Goal: Transaction & Acquisition: Download file/media

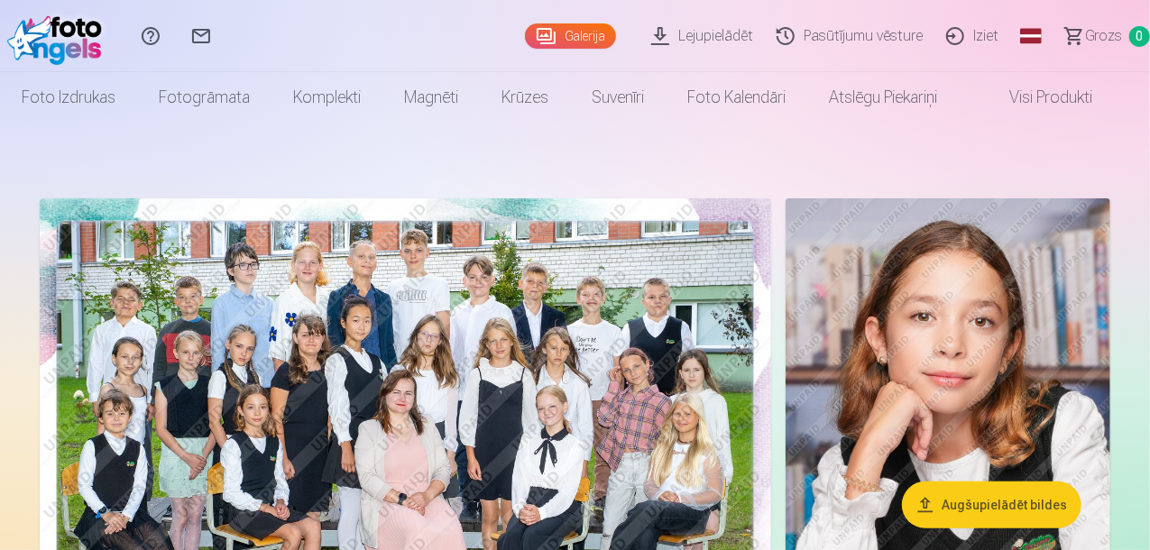
click at [664, 33] on link "Lejupielādēt" at bounding box center [704, 36] width 125 height 72
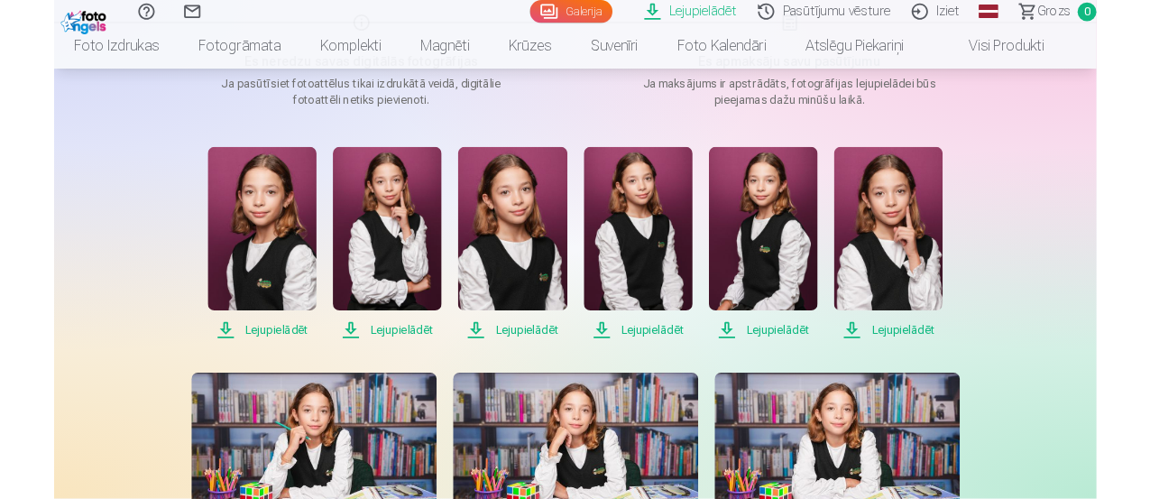
scroll to position [271, 0]
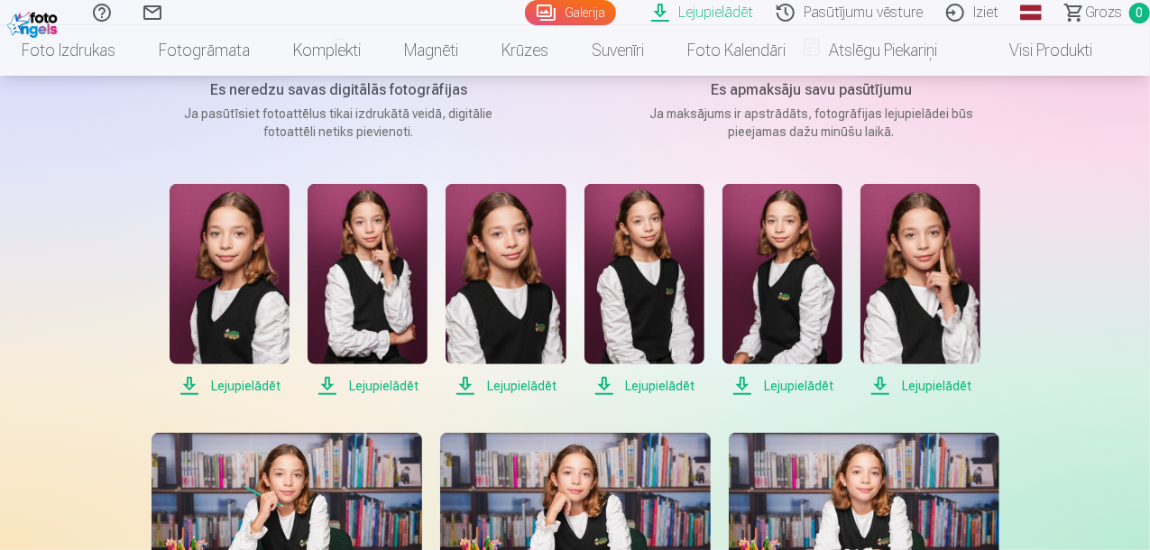
click at [240, 388] on span "Lejupielādēt" at bounding box center [230, 386] width 120 height 22
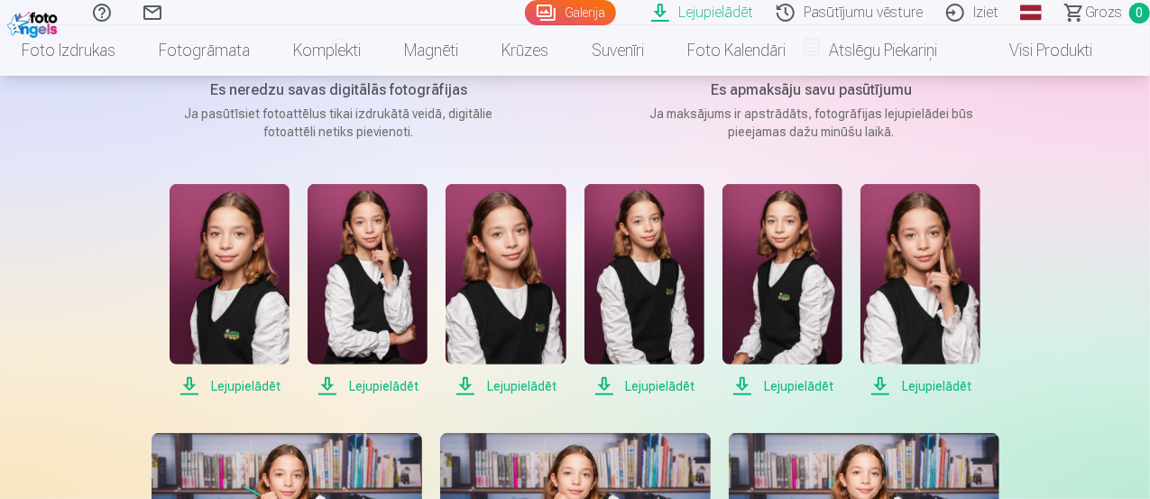
click at [327, 382] on span "Lejupielādēt" at bounding box center [368, 386] width 120 height 22
click at [465, 391] on span "Lejupielādēt" at bounding box center [506, 386] width 120 height 22
click at [609, 393] on span "Lejupielādēt" at bounding box center [645, 386] width 120 height 22
click at [774, 384] on span "Lejupielādēt" at bounding box center [783, 386] width 120 height 22
click at [921, 382] on span "Lejupielādēt" at bounding box center [921, 386] width 120 height 22
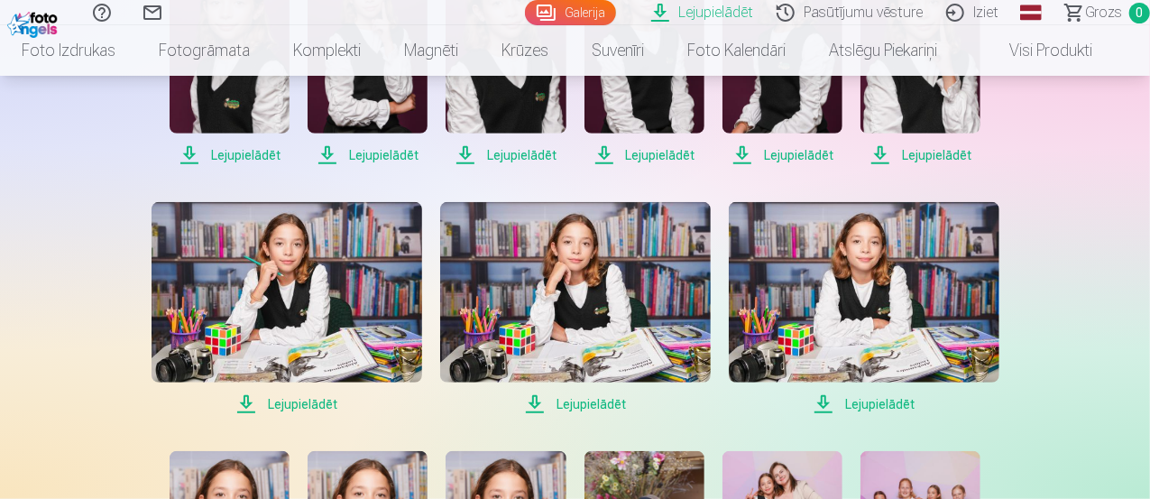
scroll to position [541, 0]
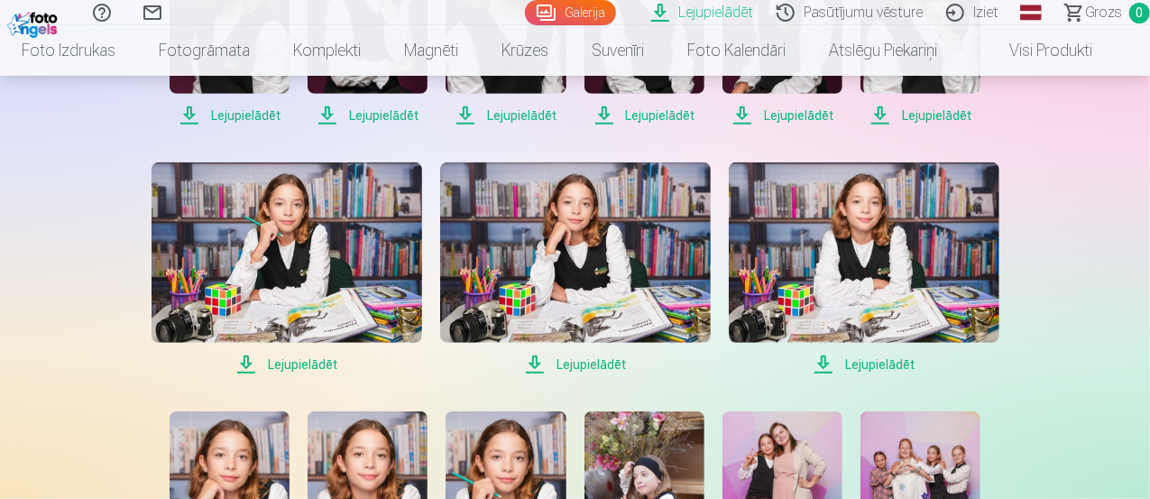
click at [258, 359] on span "Lejupielādēt" at bounding box center [287, 365] width 271 height 22
click at [558, 358] on span "Lejupielādēt" at bounding box center [575, 365] width 271 height 22
click at [832, 356] on span "Lejupielādēt" at bounding box center [864, 365] width 271 height 22
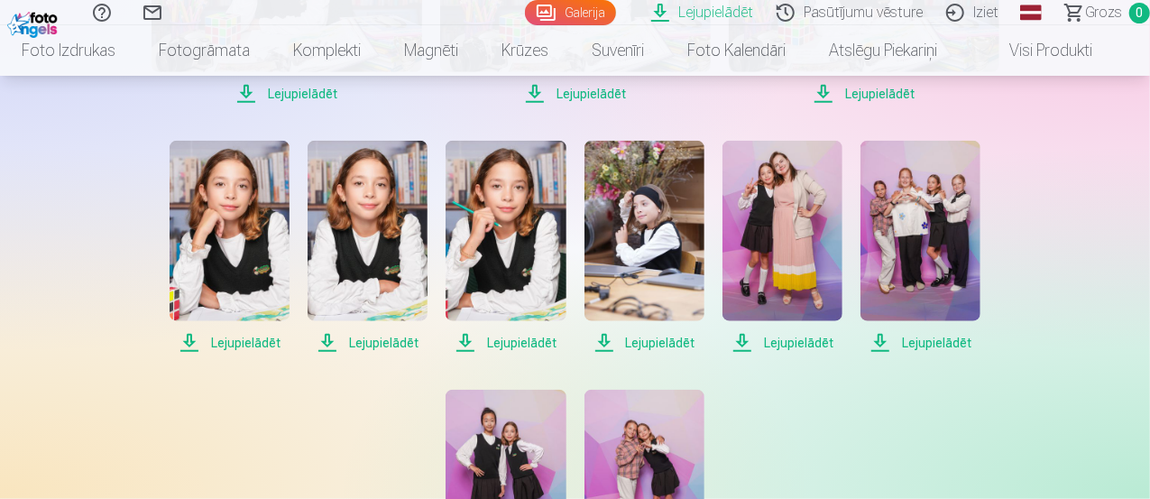
click at [193, 341] on span "Lejupielādēt" at bounding box center [230, 343] width 120 height 22
click at [325, 345] on span "Lejupielādēt" at bounding box center [368, 343] width 120 height 22
click at [469, 348] on span "Lejupielādēt" at bounding box center [506, 343] width 120 height 22
click at [615, 346] on span "Lejupielādēt" at bounding box center [645, 343] width 120 height 22
click at [747, 341] on span "Lejupielādēt" at bounding box center [783, 343] width 120 height 22
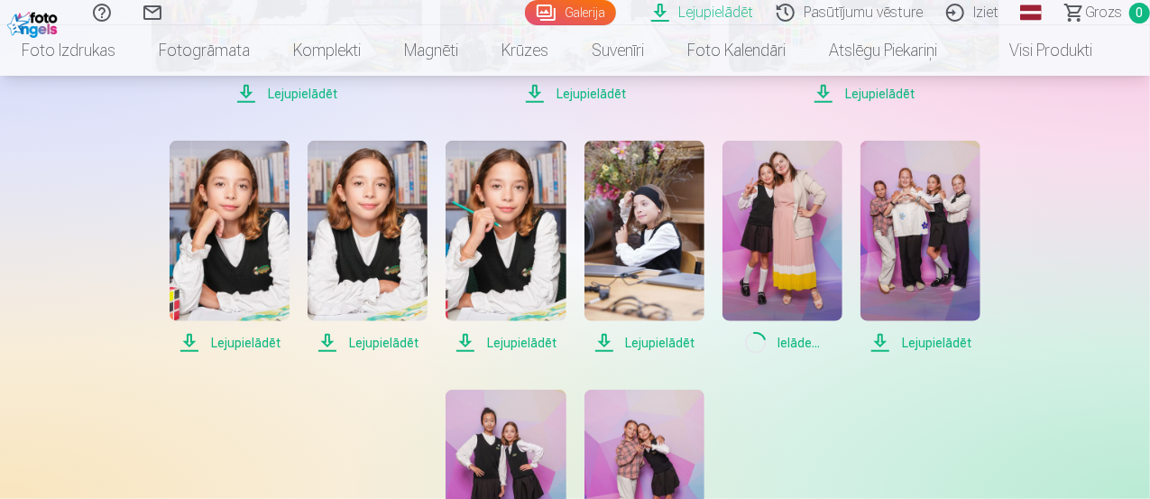
click at [882, 339] on span "Lejupielādēt" at bounding box center [921, 343] width 120 height 22
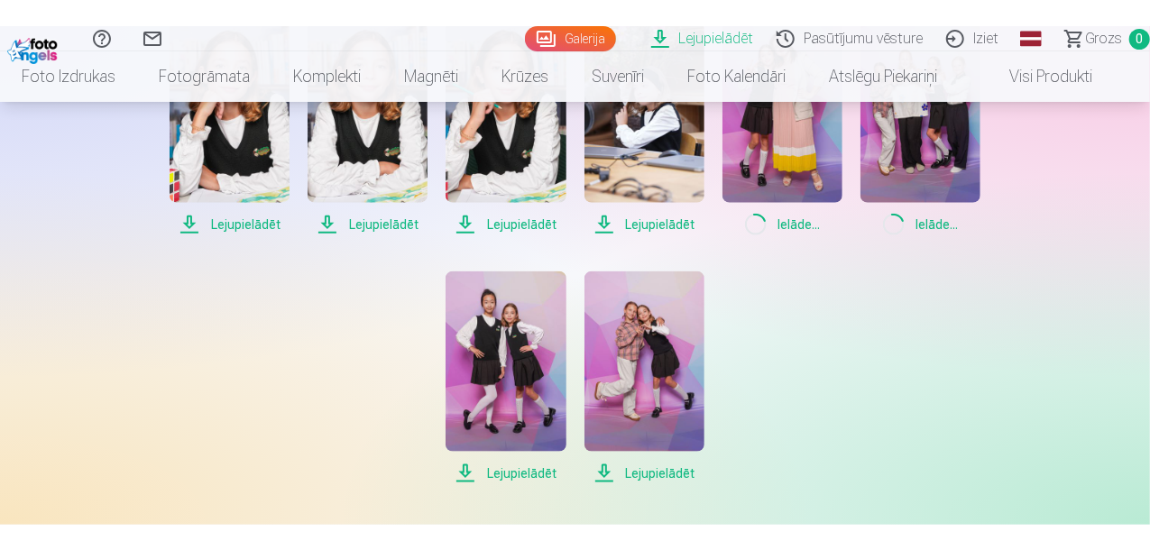
scroll to position [1173, 0]
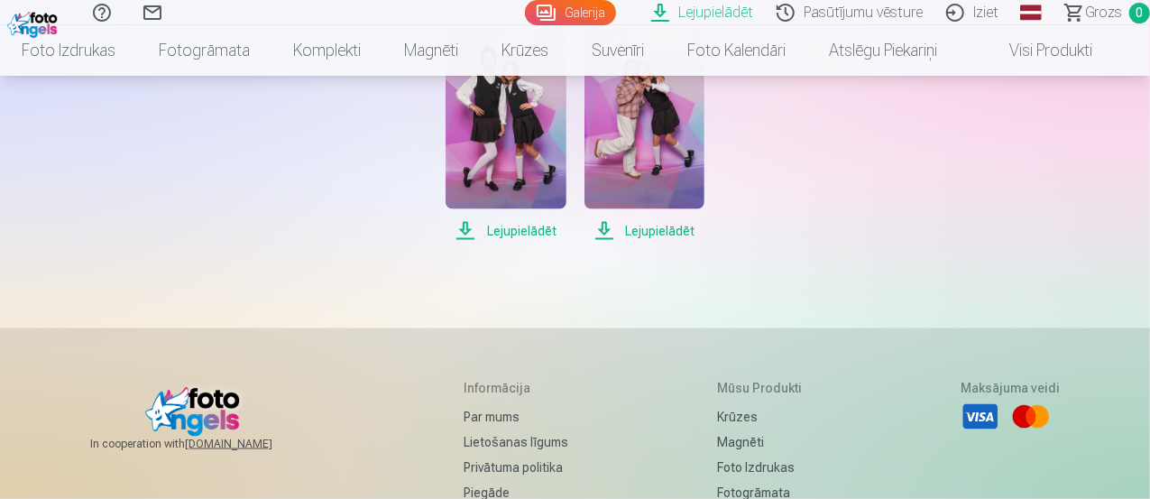
drag, startPoint x: 463, startPoint y: 229, endPoint x: 553, endPoint y: 227, distance: 90.2
click at [463, 229] on span "Lejupielādēt" at bounding box center [506, 231] width 120 height 22
click at [611, 231] on span "Lejupielādēt" at bounding box center [645, 231] width 120 height 22
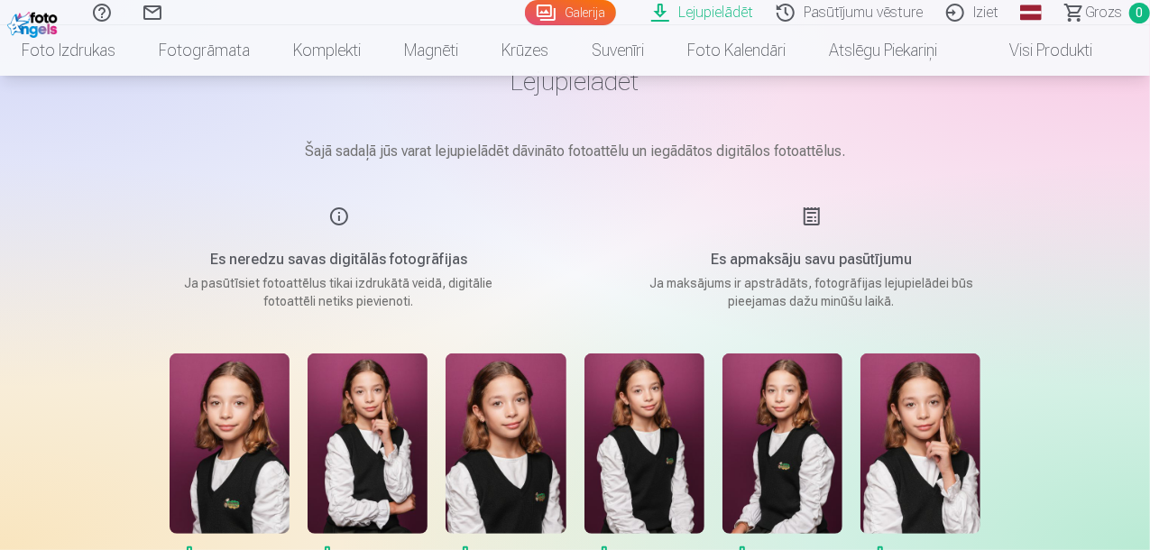
scroll to position [0, 0]
